Goal: Information Seeking & Learning: Learn about a topic

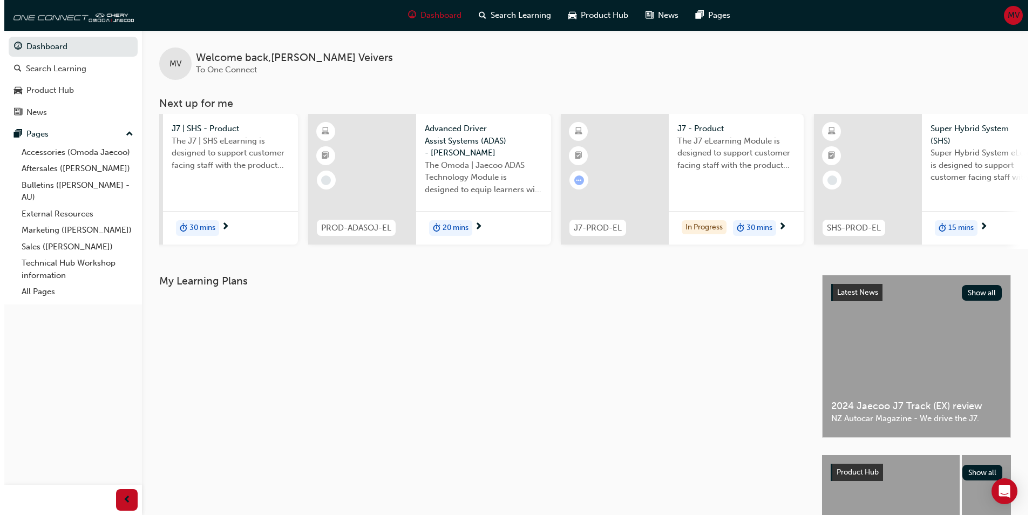
scroll to position [0, 394]
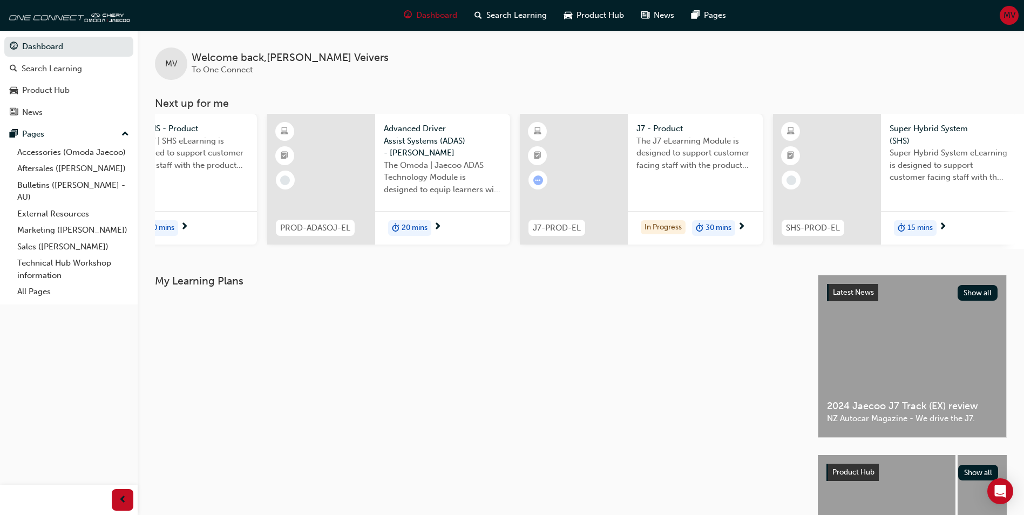
click at [612, 150] on div at bounding box center [574, 179] width 108 height 131
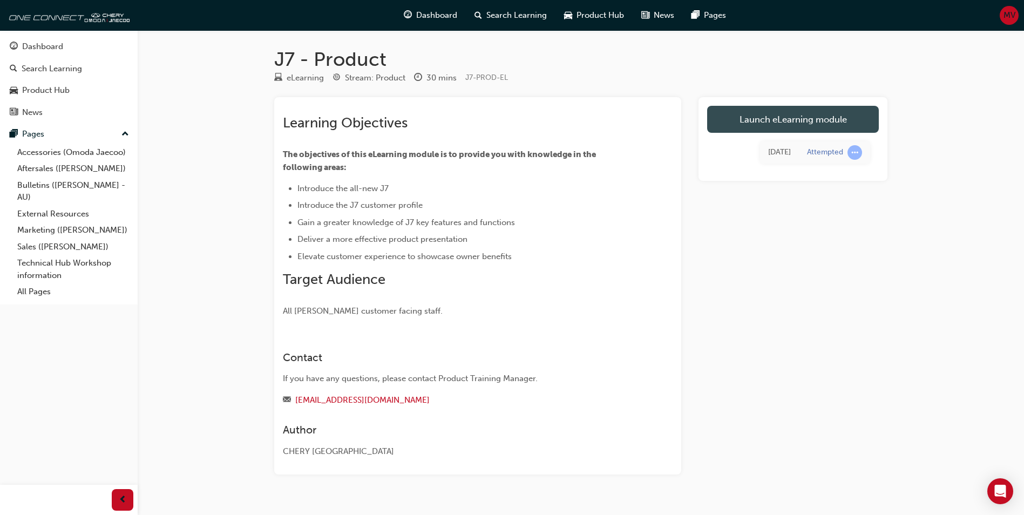
click at [798, 127] on link "Launch eLearning module" at bounding box center [793, 119] width 172 height 27
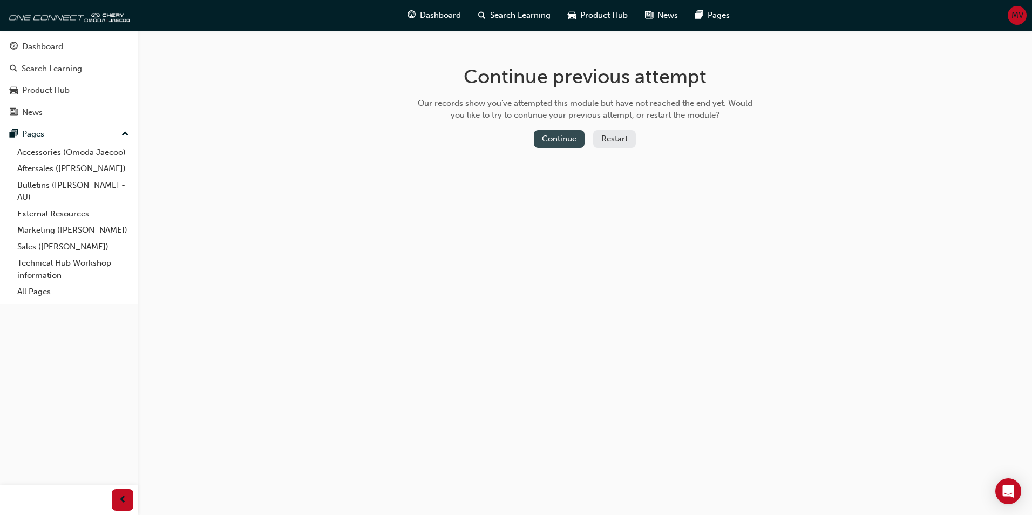
click at [558, 135] on button "Continue" at bounding box center [559, 139] width 51 height 18
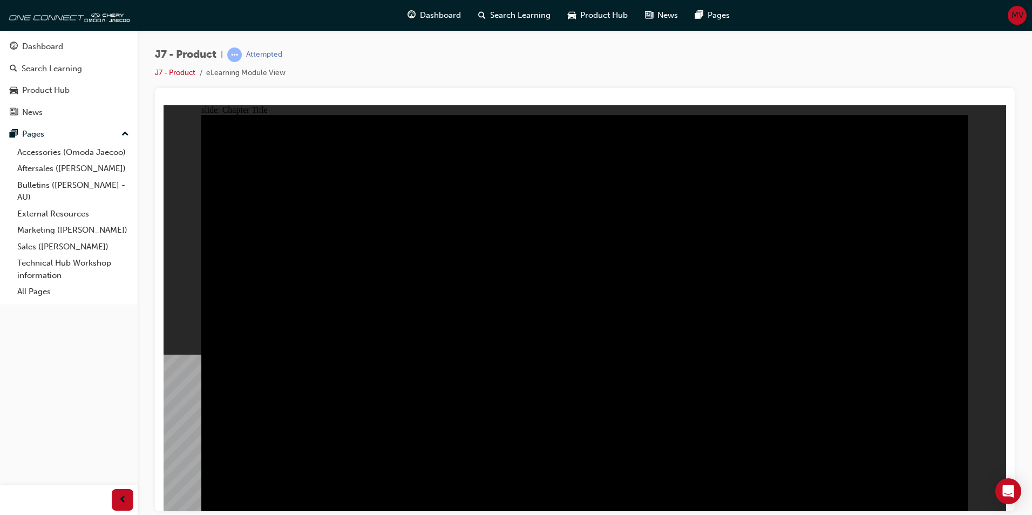
radio input "true"
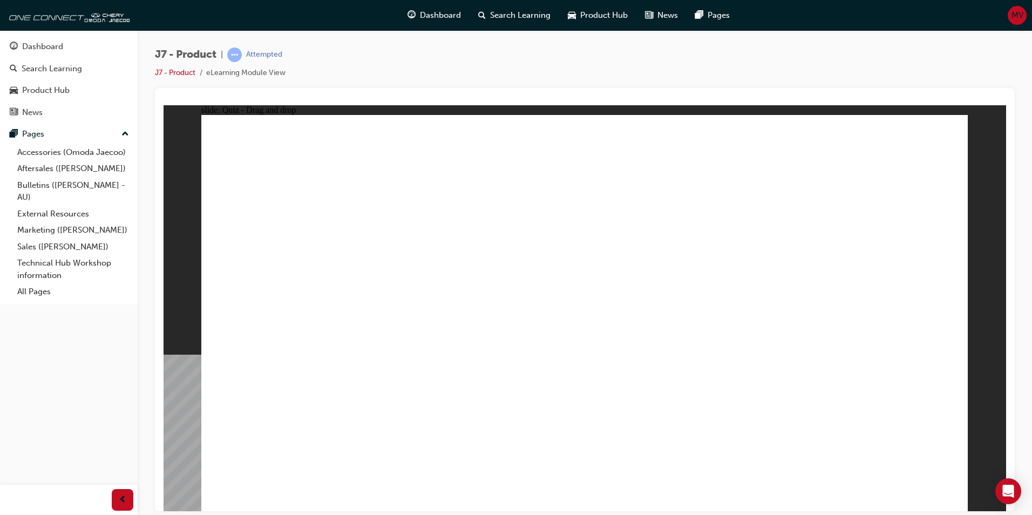
drag, startPoint x: 827, startPoint y: 282, endPoint x: 866, endPoint y: 300, distance: 43.0
drag, startPoint x: 709, startPoint y: 159, endPoint x: 452, endPoint y: 317, distance: 302.1
drag, startPoint x: 684, startPoint y: 236, endPoint x: 630, endPoint y: 321, distance: 99.7
drag, startPoint x: 549, startPoint y: 155, endPoint x: 726, endPoint y: 313, distance: 237.3
drag, startPoint x: 867, startPoint y: 160, endPoint x: 312, endPoint y: 338, distance: 582.6
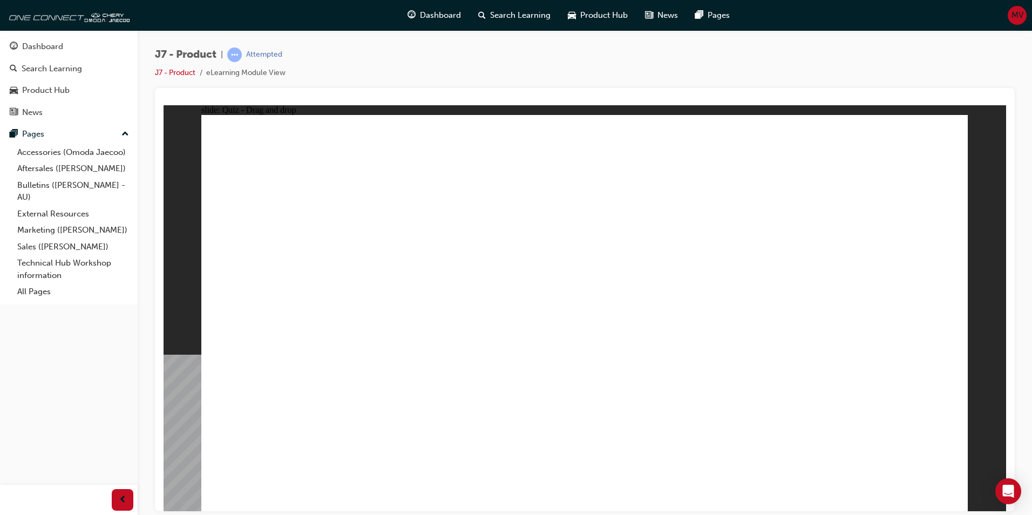
drag, startPoint x: 880, startPoint y: 462, endPoint x: 928, endPoint y: 448, distance: 50.2
drag, startPoint x: 652, startPoint y: 230, endPoint x: 460, endPoint y: 317, distance: 211.3
drag, startPoint x: 566, startPoint y: 176, endPoint x: 854, endPoint y: 310, distance: 317.7
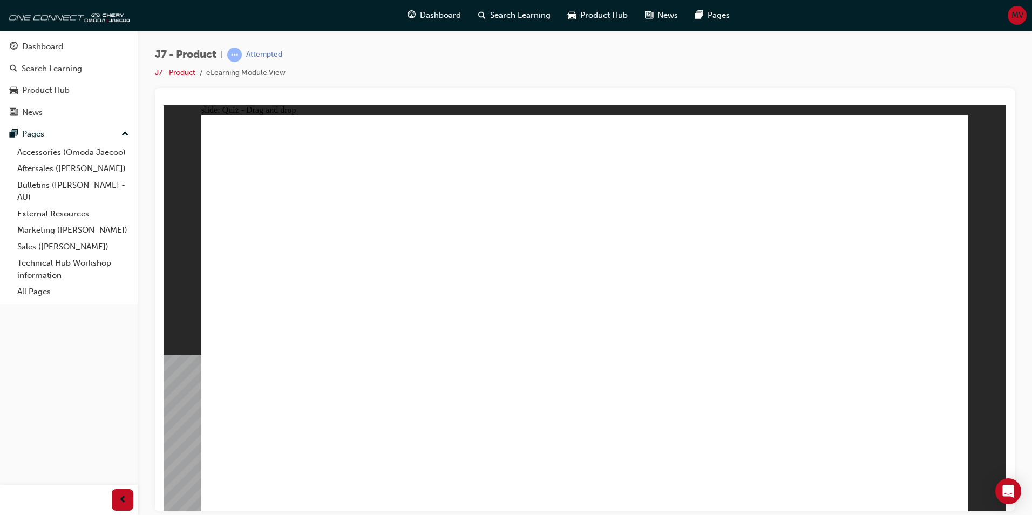
drag, startPoint x: 880, startPoint y: 161, endPoint x: 611, endPoint y: 334, distance: 319.9
drag, startPoint x: 724, startPoint y: 162, endPoint x: 303, endPoint y: 339, distance: 457.3
drag, startPoint x: 753, startPoint y: 249, endPoint x: 693, endPoint y: 335, distance: 105.1
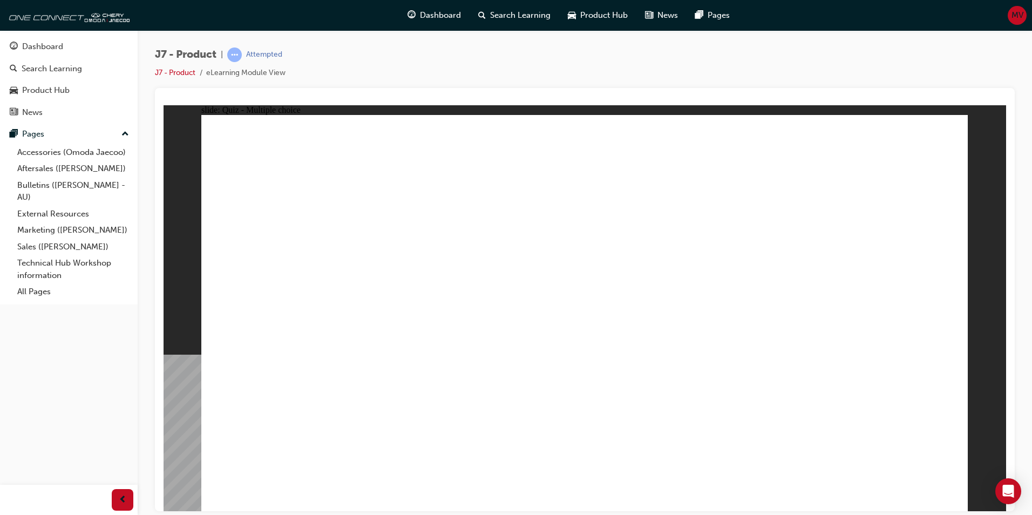
radio input "true"
drag, startPoint x: 628, startPoint y: 228, endPoint x: 653, endPoint y: 362, distance: 135.8
drag, startPoint x: 614, startPoint y: 190, endPoint x: 725, endPoint y: 286, distance: 146.6
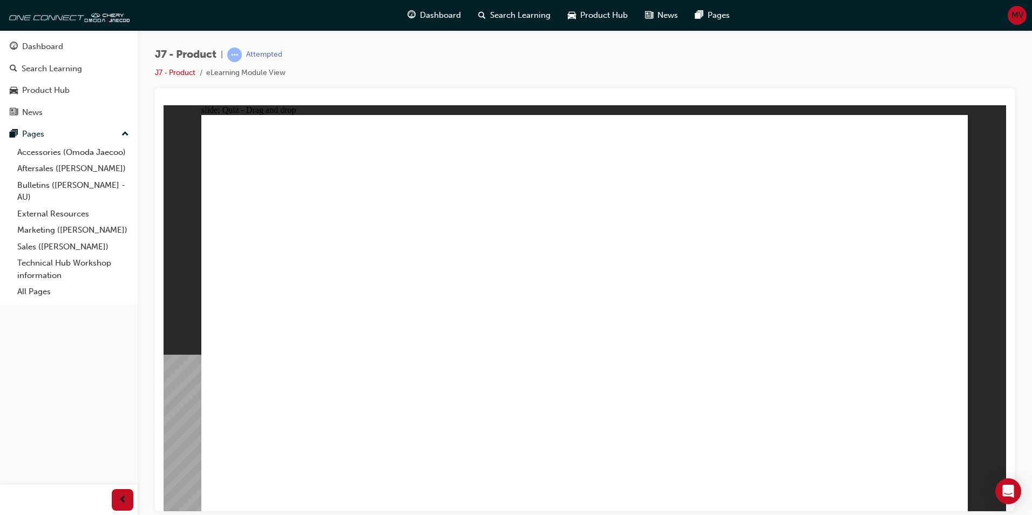
drag, startPoint x: 702, startPoint y: 263, endPoint x: 638, endPoint y: 378, distance: 131.4
drag, startPoint x: 596, startPoint y: 154, endPoint x: 730, endPoint y: 359, distance: 244.6
drag, startPoint x: 749, startPoint y: 153, endPoint x: 660, endPoint y: 405, distance: 267.8
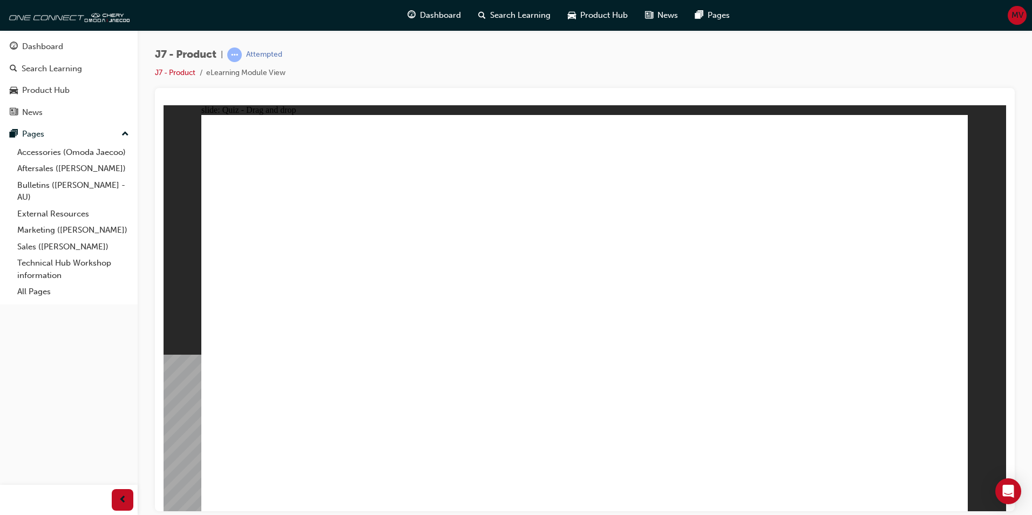
drag, startPoint x: 621, startPoint y: 198, endPoint x: 594, endPoint y: 356, distance: 160.4
drag, startPoint x: 766, startPoint y: 199, endPoint x: 386, endPoint y: 418, distance: 438.7
drag, startPoint x: 581, startPoint y: 164, endPoint x: 367, endPoint y: 360, distance: 290.2
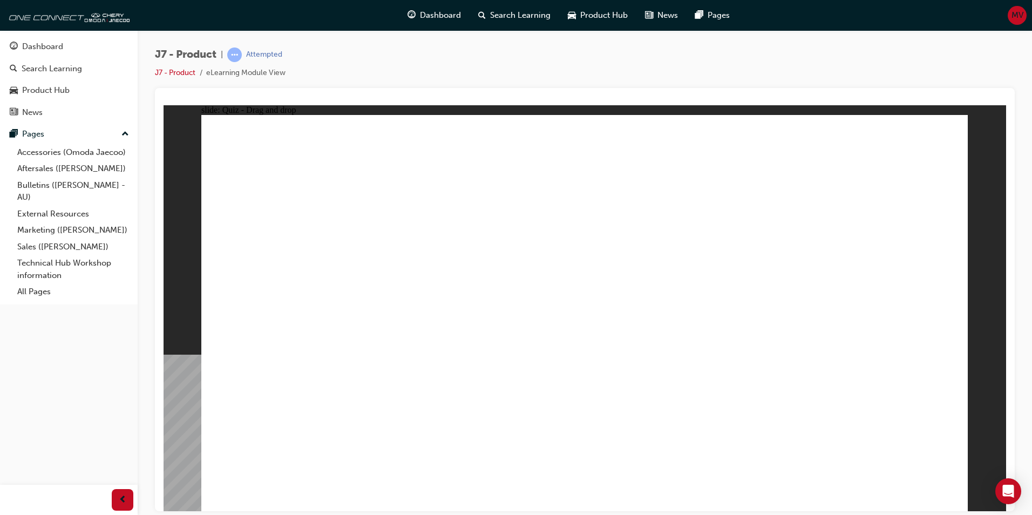
drag, startPoint x: 770, startPoint y: 152, endPoint x: 430, endPoint y: 381, distance: 409.3
drag, startPoint x: 874, startPoint y: 169, endPoint x: 751, endPoint y: 338, distance: 208.6
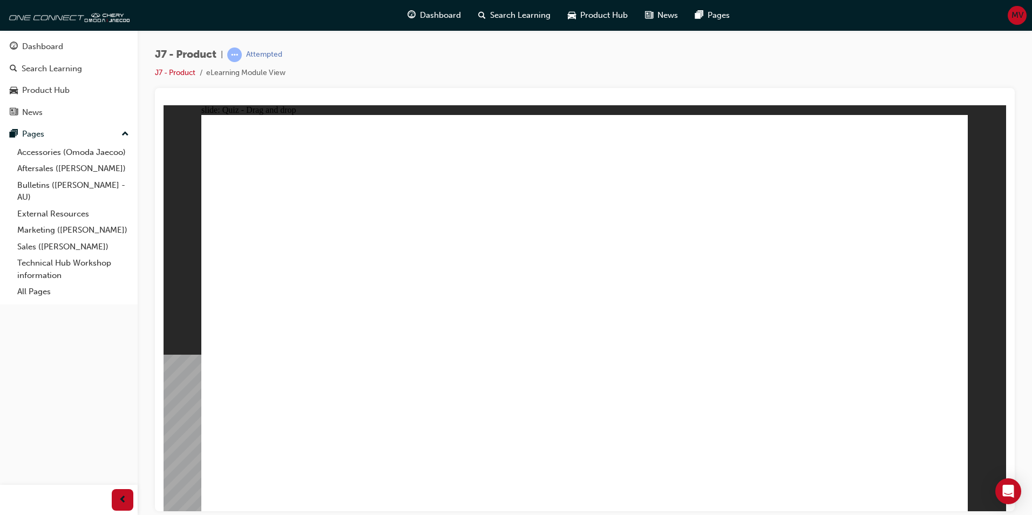
drag, startPoint x: 555, startPoint y: 159, endPoint x: 674, endPoint y: 366, distance: 239.6
drag, startPoint x: 600, startPoint y: 155, endPoint x: 704, endPoint y: 336, distance: 209.1
drag, startPoint x: 672, startPoint y: 157, endPoint x: 498, endPoint y: 367, distance: 273.6
drag, startPoint x: 729, startPoint y: 168, endPoint x: 772, endPoint y: 262, distance: 102.9
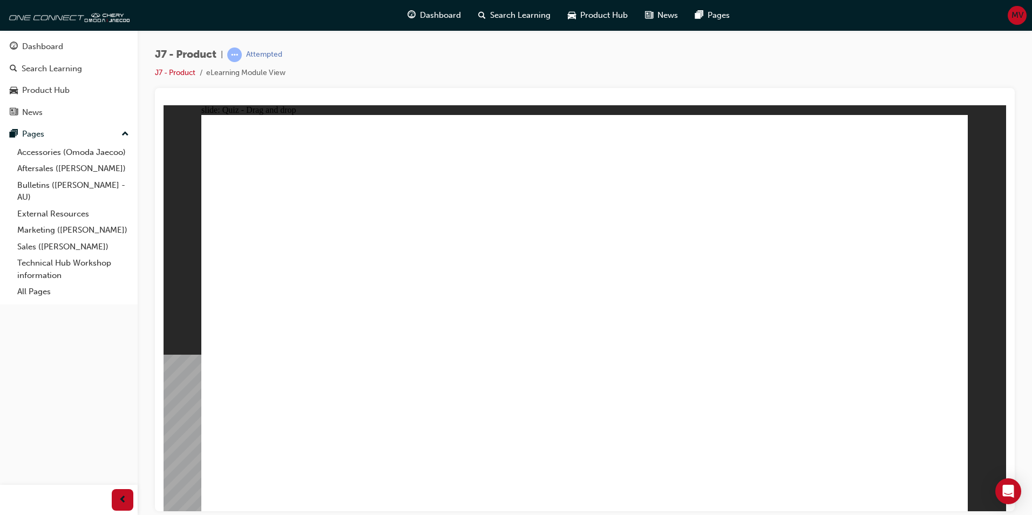
drag, startPoint x: 789, startPoint y: 162, endPoint x: 711, endPoint y: 276, distance: 138.6
drag, startPoint x: 842, startPoint y: 164, endPoint x: 724, endPoint y: 345, distance: 216.4
drag, startPoint x: 784, startPoint y: 197, endPoint x: 784, endPoint y: 360, distance: 163.5
drag, startPoint x: 902, startPoint y: 187, endPoint x: 781, endPoint y: 362, distance: 212.9
drag, startPoint x: 841, startPoint y: 196, endPoint x: 454, endPoint y: 358, distance: 419.9
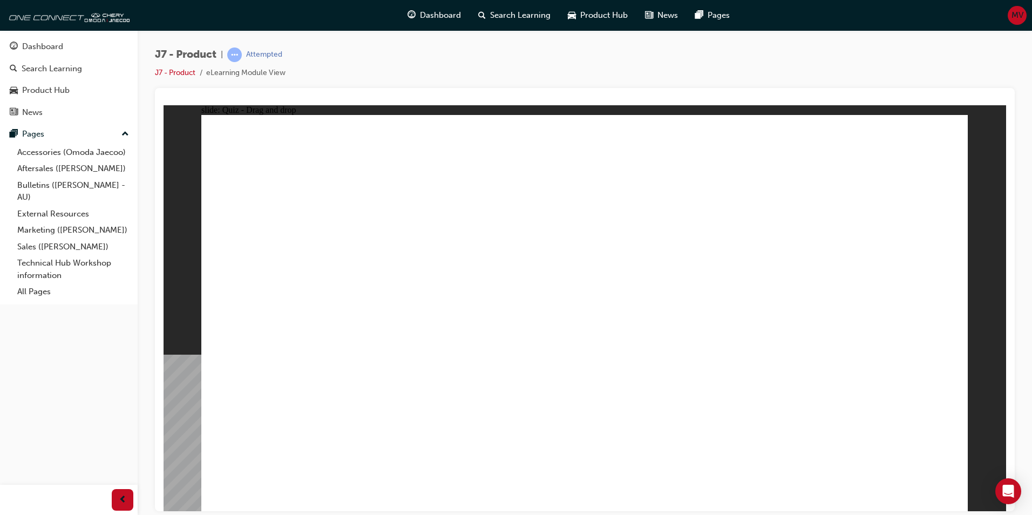
drag, startPoint x: 650, startPoint y: 255, endPoint x: 635, endPoint y: 345, distance: 92.0
drag, startPoint x: 630, startPoint y: 243, endPoint x: 447, endPoint y: 348, distance: 211.0
drag, startPoint x: 554, startPoint y: 195, endPoint x: 502, endPoint y: 382, distance: 193.2
drag, startPoint x: 606, startPoint y: 190, endPoint x: 652, endPoint y: 350, distance: 166.2
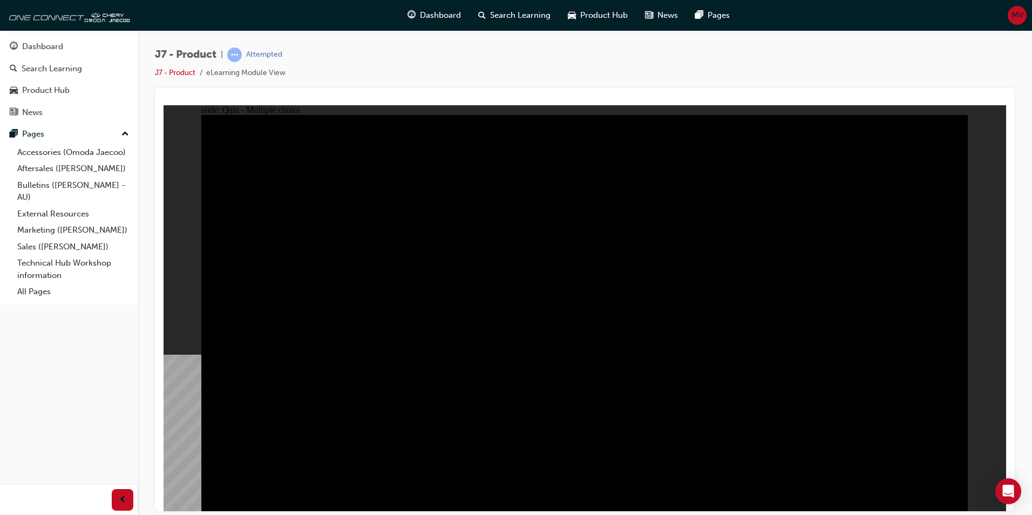
radio input "true"
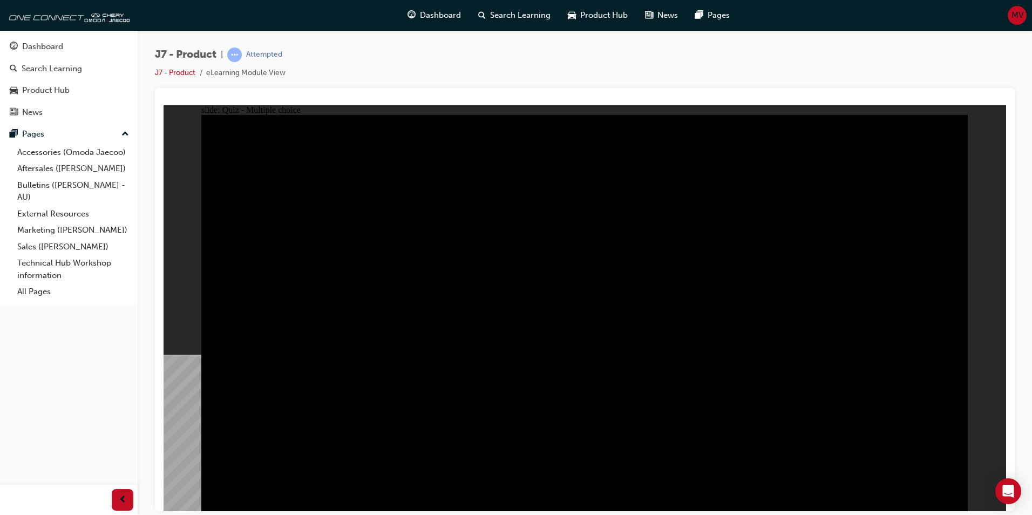
radio input "true"
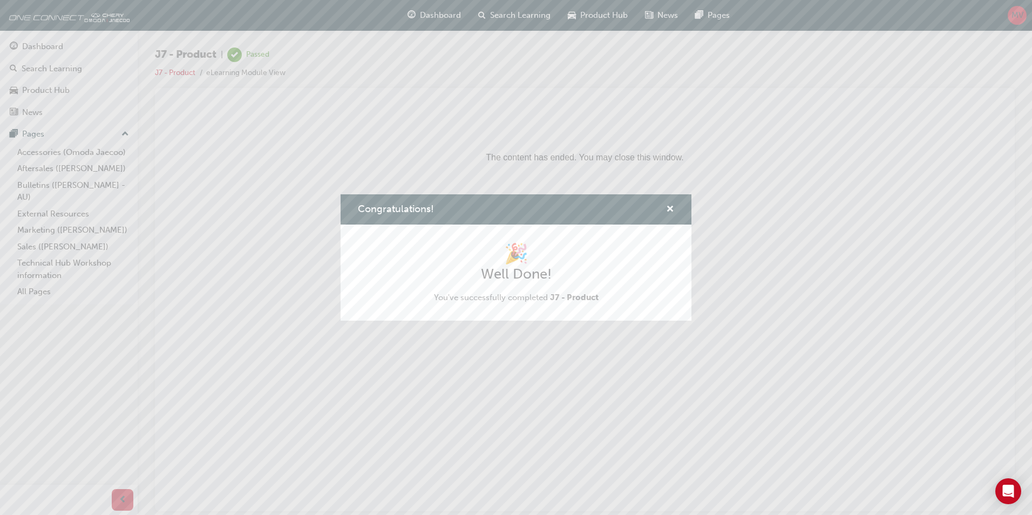
click at [42, 50] on div "Congratulations! 🎉 Well Done! You've successfully completed J7 - Product" at bounding box center [516, 257] width 1032 height 515
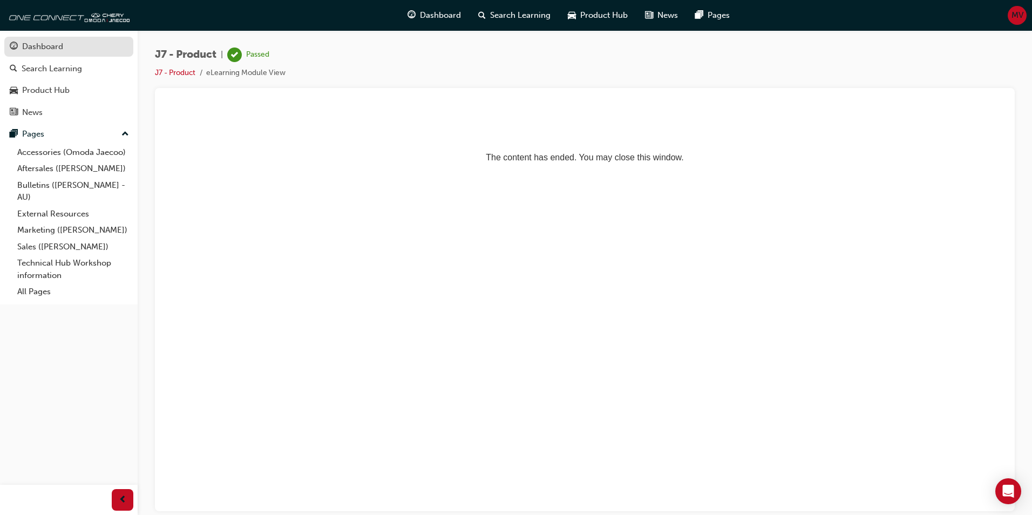
click at [44, 50] on div "Dashboard" at bounding box center [42, 46] width 41 height 12
